Goal: Transaction & Acquisition: Purchase product/service

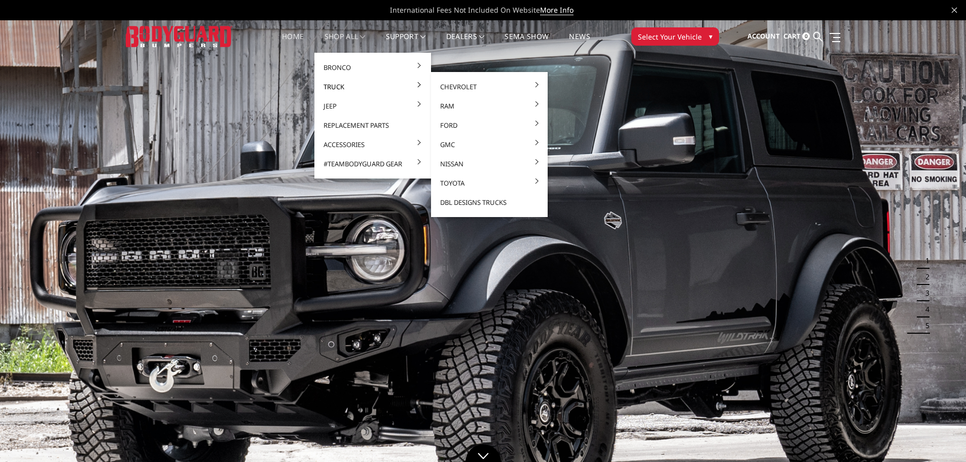
click at [343, 85] on link "Truck" at bounding box center [372, 86] width 109 height 19
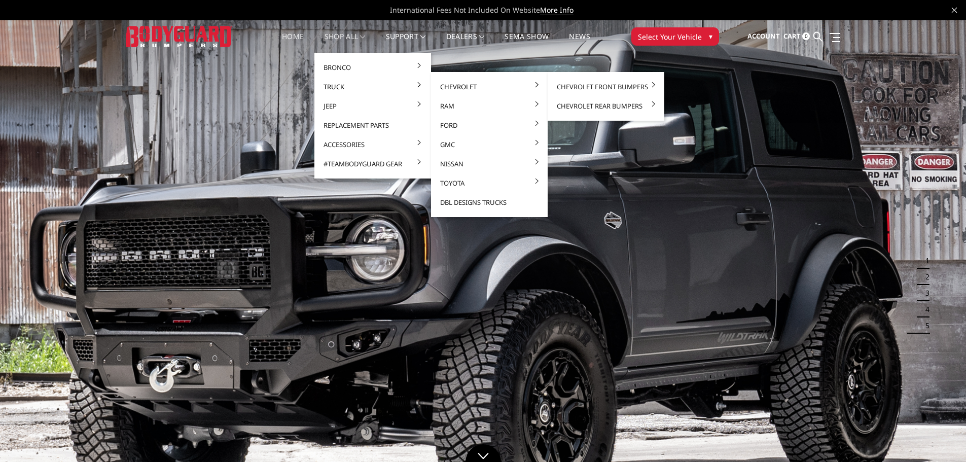
click at [448, 87] on link "Chevrolet" at bounding box center [489, 86] width 109 height 19
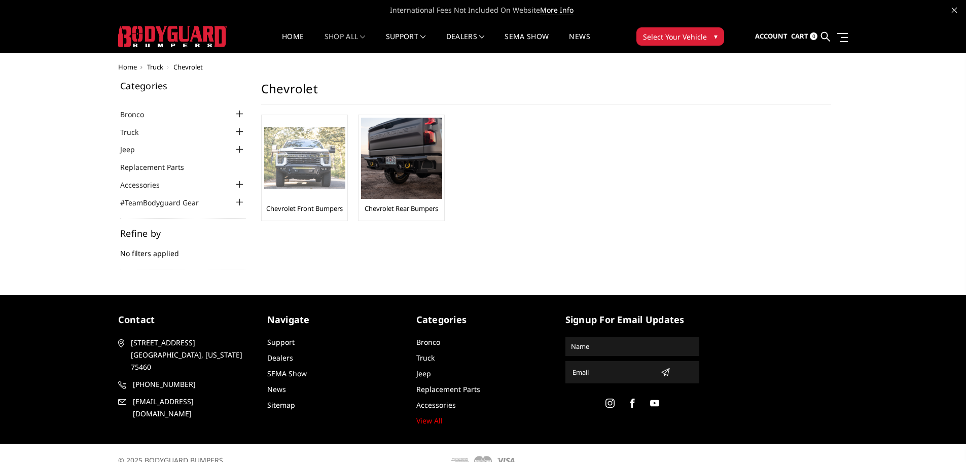
click at [299, 171] on img at bounding box center [304, 158] width 81 height 62
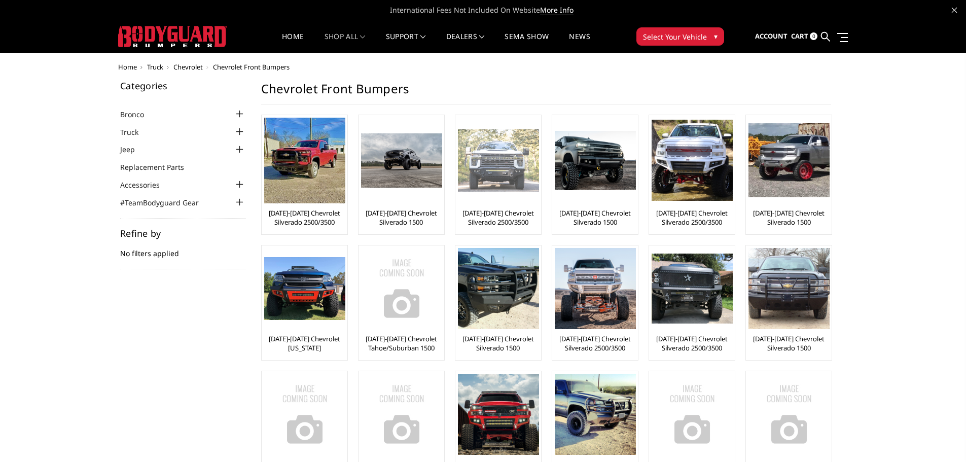
click at [486, 181] on img at bounding box center [498, 160] width 81 height 62
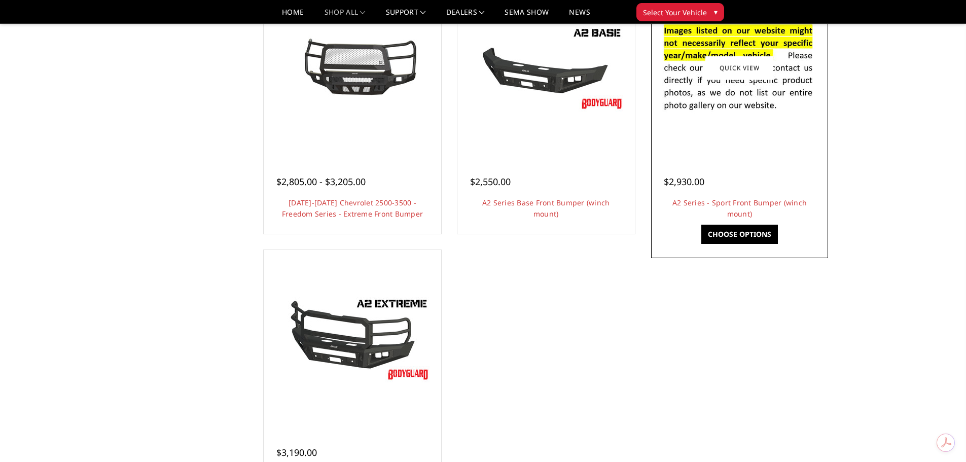
scroll to position [558, 0]
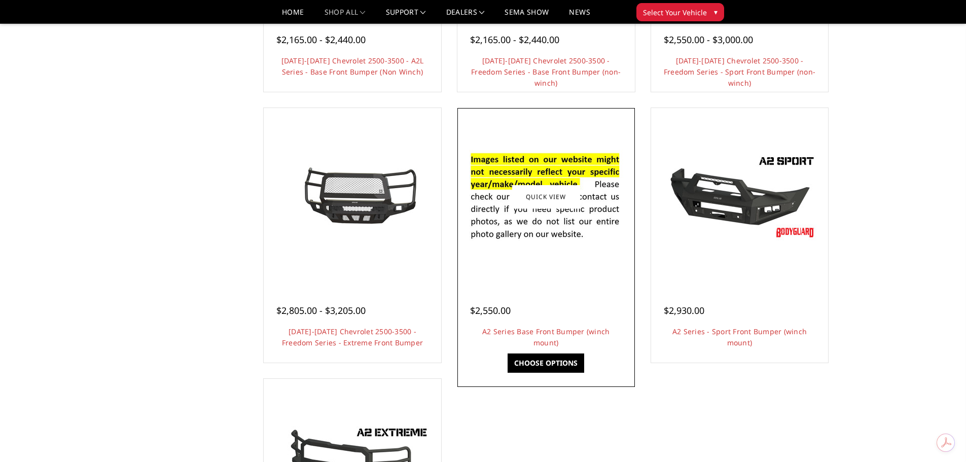
click at [559, 224] on img at bounding box center [546, 196] width 162 height 111
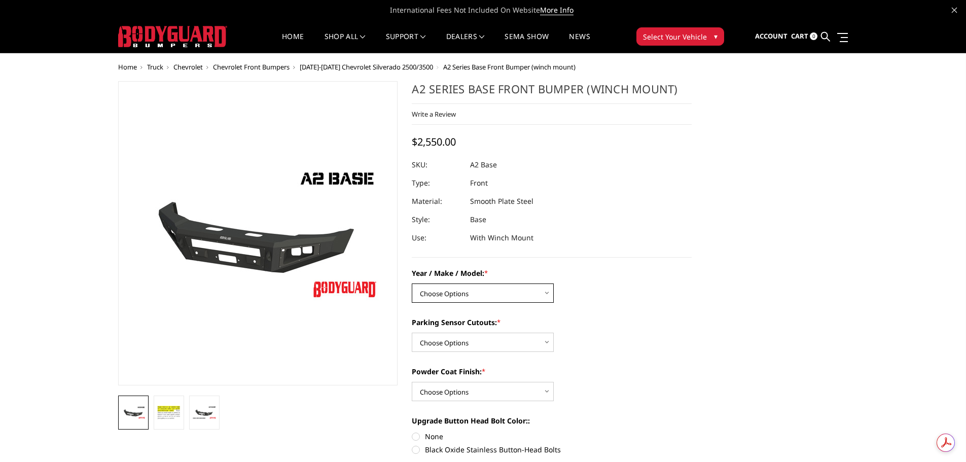
click at [538, 297] on select "Choose Options Chevrolet 20-23 2500 / 3500 Ford 17-22 F250 / F350 Ford 17-22 F4…" at bounding box center [483, 292] width 142 height 19
select select "1320"
click at [412, 283] on select "Choose Options Chevrolet 20-23 2500 / 3500 Ford 17-22 F250 / F350 Ford 17-22 F4…" at bounding box center [483, 292] width 142 height 19
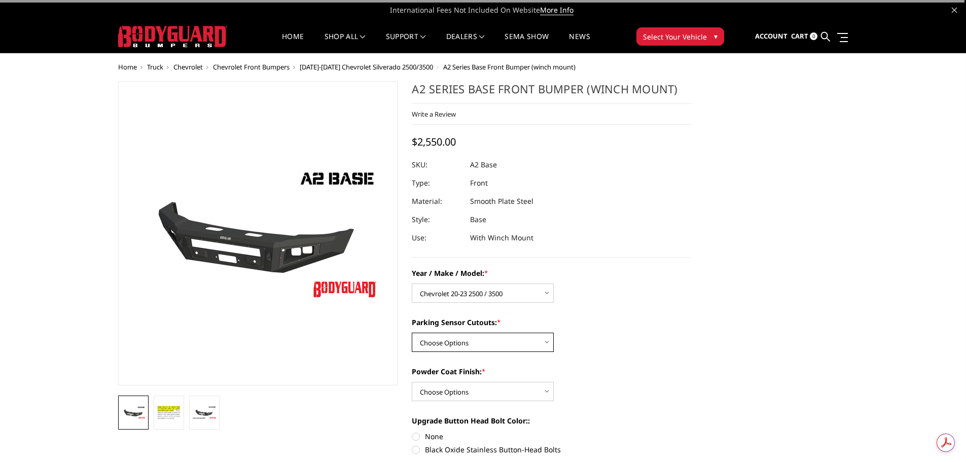
click at [544, 341] on select "Choose Options Yes - I have front parking sensors No - I do NOT have parking se…" at bounding box center [483, 342] width 142 height 19
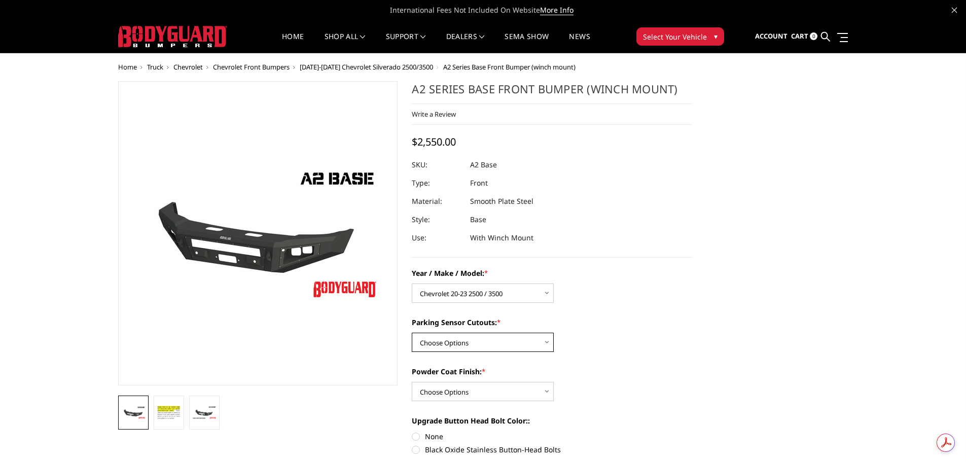
select select "540"
click at [412, 333] on select "Choose Options Yes - I have front parking sensors No - I do NOT have parking se…" at bounding box center [483, 342] width 142 height 19
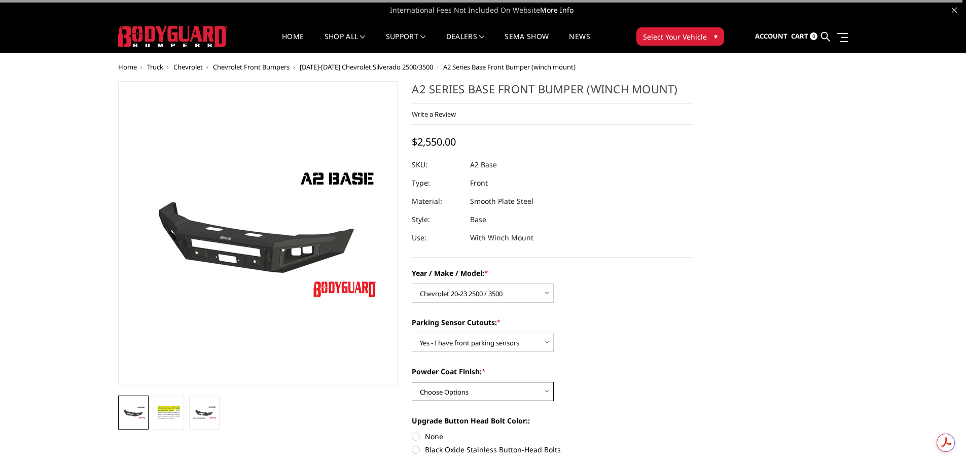
click at [545, 399] on select "Choose Options Bare metal (included) Texture Black Powder Coat" at bounding box center [483, 391] width 142 height 19
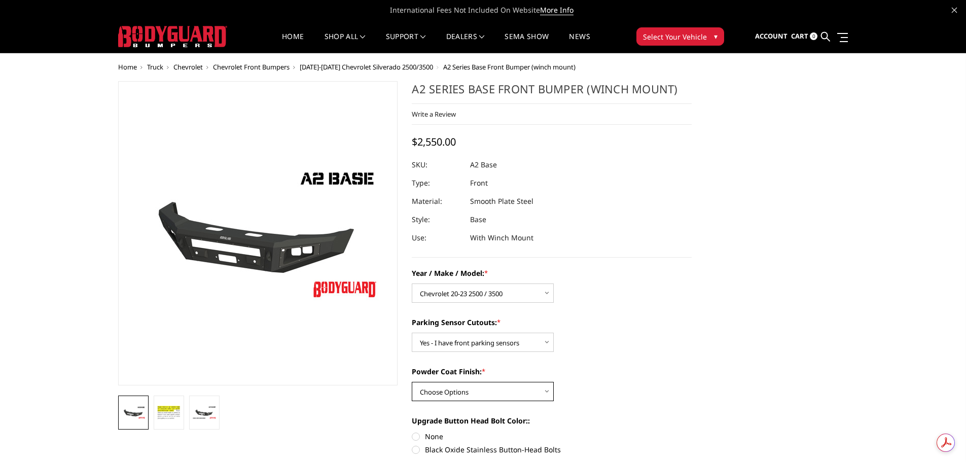
select select "518"
click at [412, 382] on select "Choose Options Bare metal (included) Texture Black Powder Coat" at bounding box center [483, 391] width 142 height 19
drag, startPoint x: 505, startPoint y: 165, endPoint x: 462, endPoint y: 166, distance: 43.1
click at [462, 166] on dl "SKU: A2 Base UPC: Type: Front Material: Smooth Plate Steel Style: Base Use: Wit…" at bounding box center [552, 201] width 280 height 91
copy dl "A2 Base UPC:"
